Goal: Task Accomplishment & Management: Manage account settings

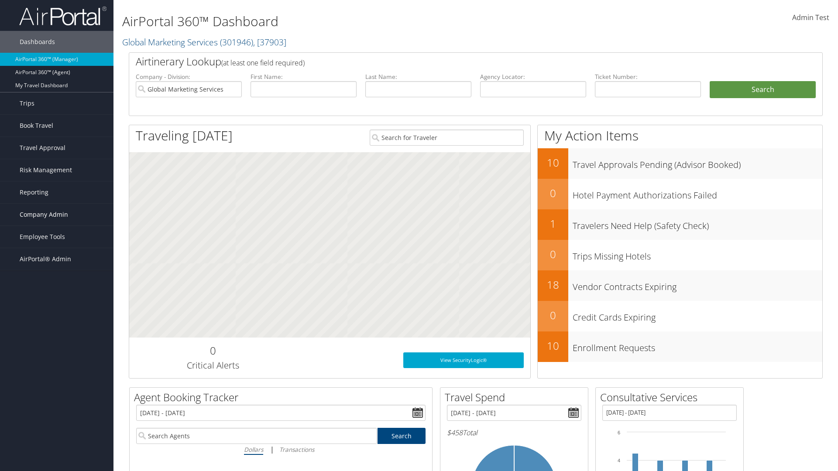
click at [57, 215] on span "Company Admin" at bounding box center [44, 215] width 48 height 22
click at [57, 258] on link "People" at bounding box center [56, 258] width 113 height 13
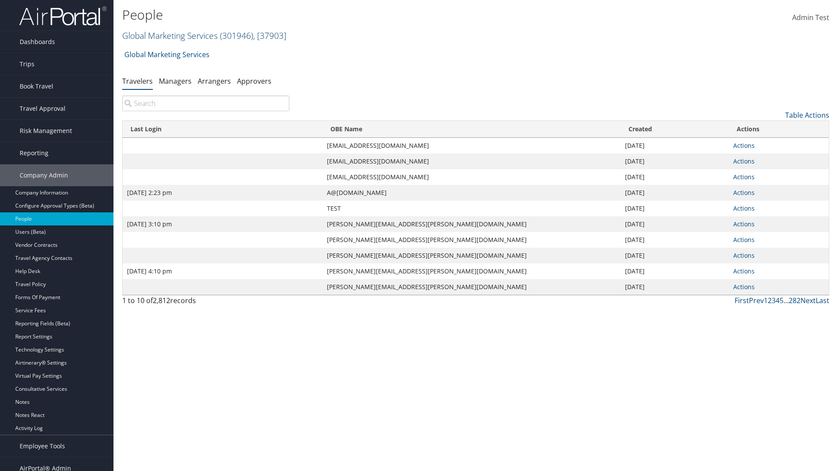
click at [169, 35] on link "Global Marketing Services ( 301946 ) , [ 37903 ]" at bounding box center [204, 36] width 164 height 12
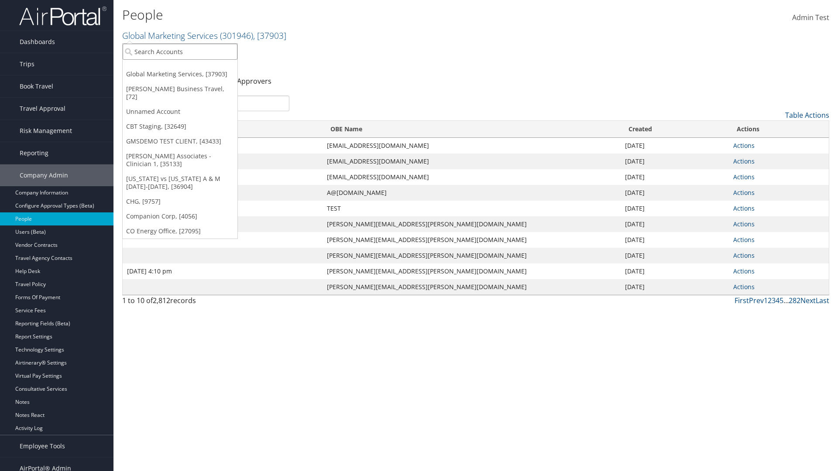
click at [180, 51] on input "search" at bounding box center [180, 52] width 115 height 16
type input "Global Marketing Services"
click at [188, 68] on div "Global Marketing Services (301946), [37903]" at bounding box center [188, 68] width 140 height 8
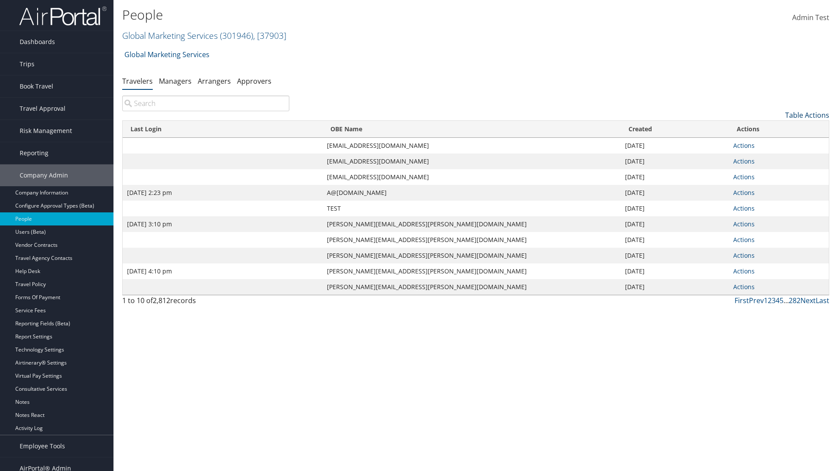
click at [807, 115] on link "Table Actions" at bounding box center [807, 115] width 44 height 10
click at [771, 158] on link "Column Visibility" at bounding box center [771, 158] width 115 height 15
